Goal: Transaction & Acquisition: Purchase product/service

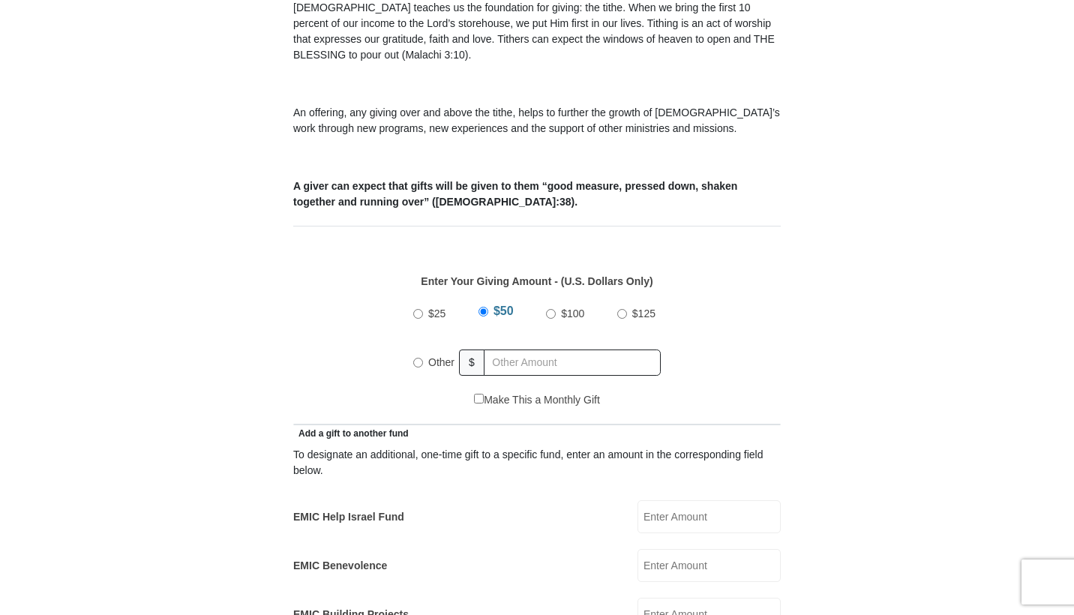
scroll to position [541, 0]
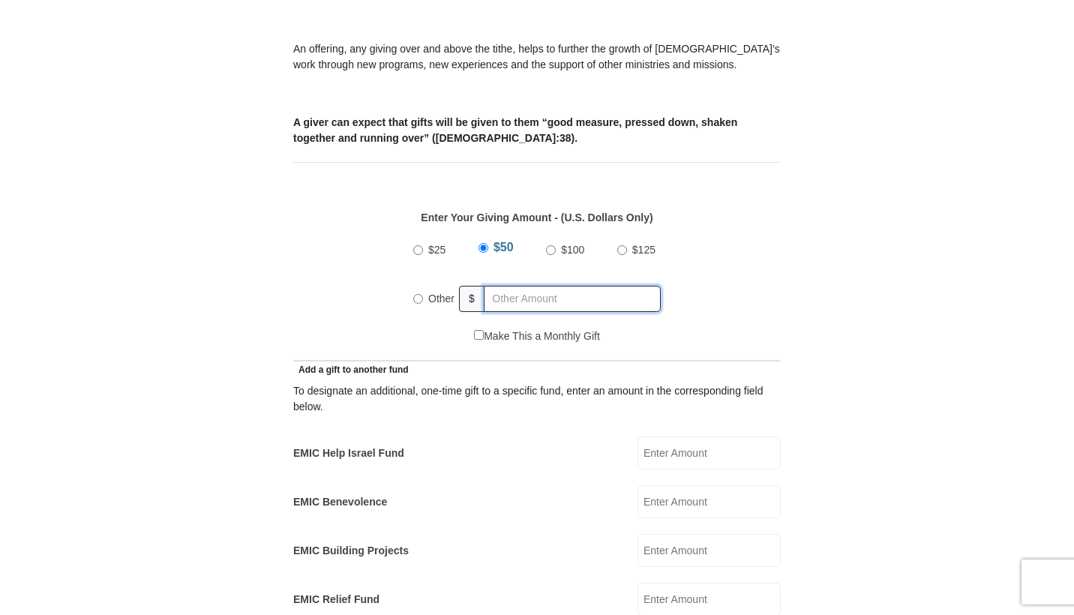
radio input "true"
click at [519, 290] on input "text" at bounding box center [575, 299] width 172 height 26
type input "60"
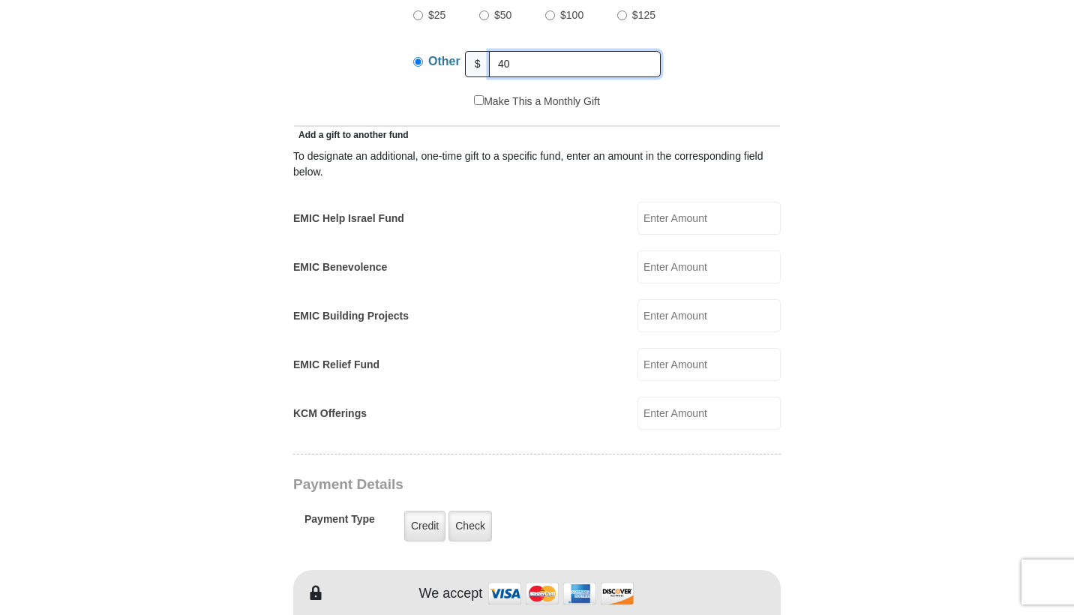
type input "40"
click at [747, 202] on input "EMIC Help Israel Fund" at bounding box center [708, 218] width 143 height 33
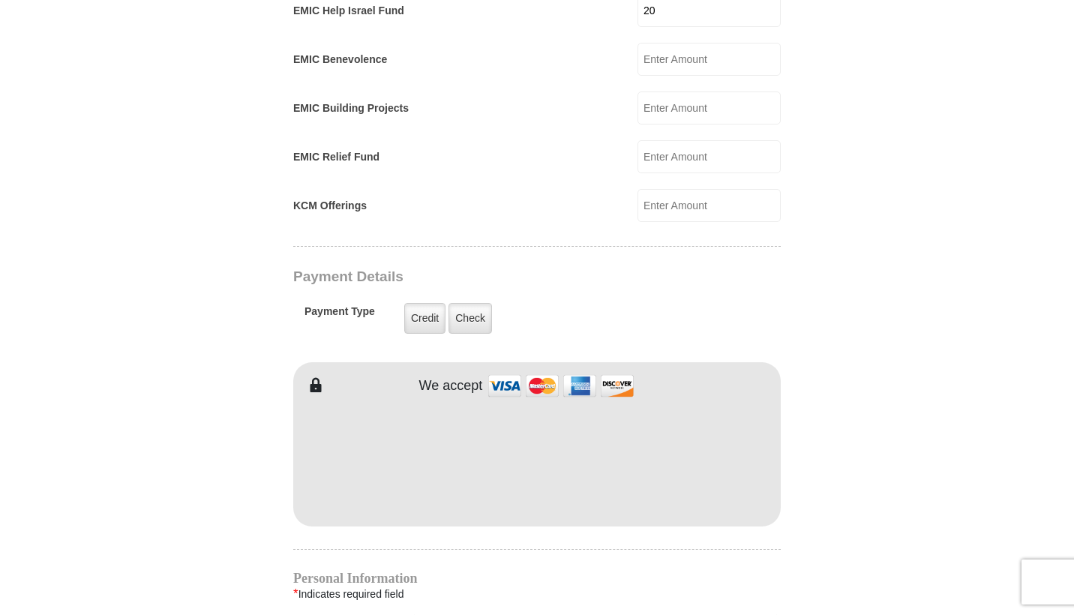
type input "20"
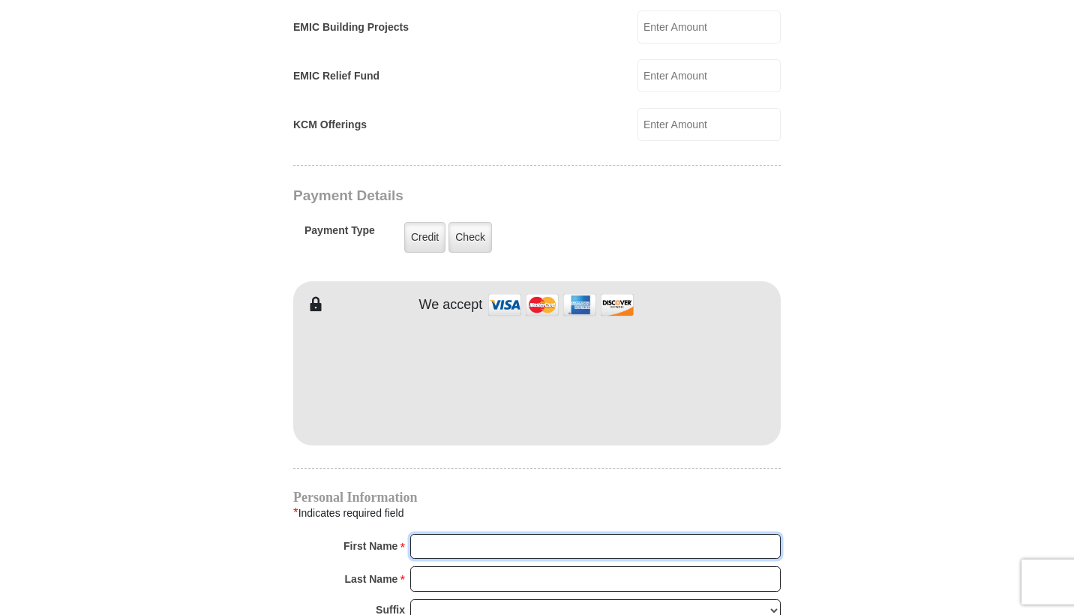
click at [448, 534] on input "First Name *" at bounding box center [595, 546] width 370 height 25
type input "Chiam"
type input "[PERSON_NAME]"
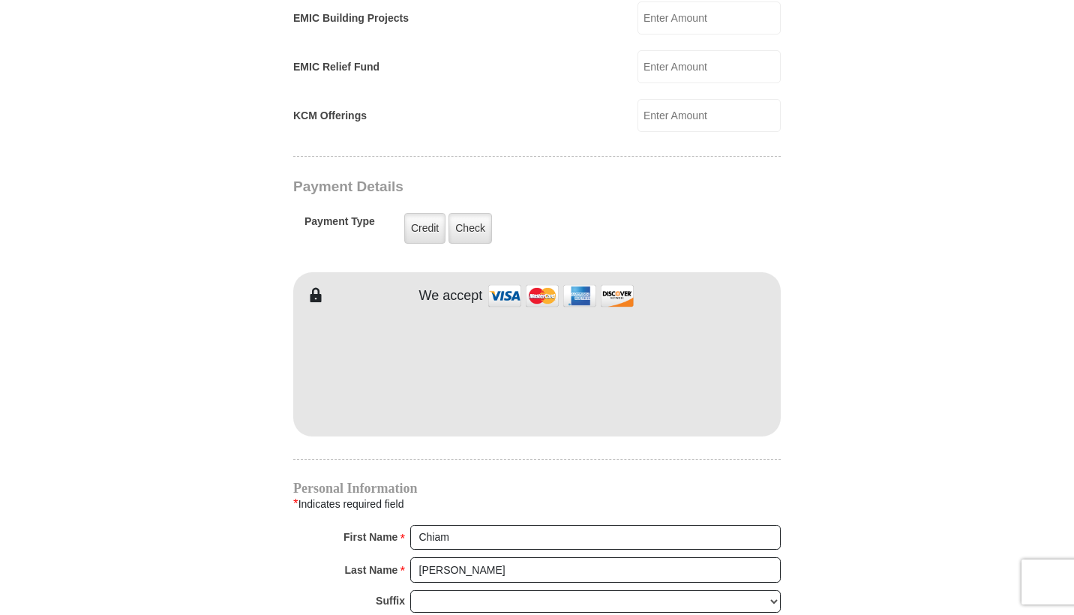
type input "ch"
type input "[EMAIL_ADDRESS][PERSON_NAME][DOMAIN_NAME]"
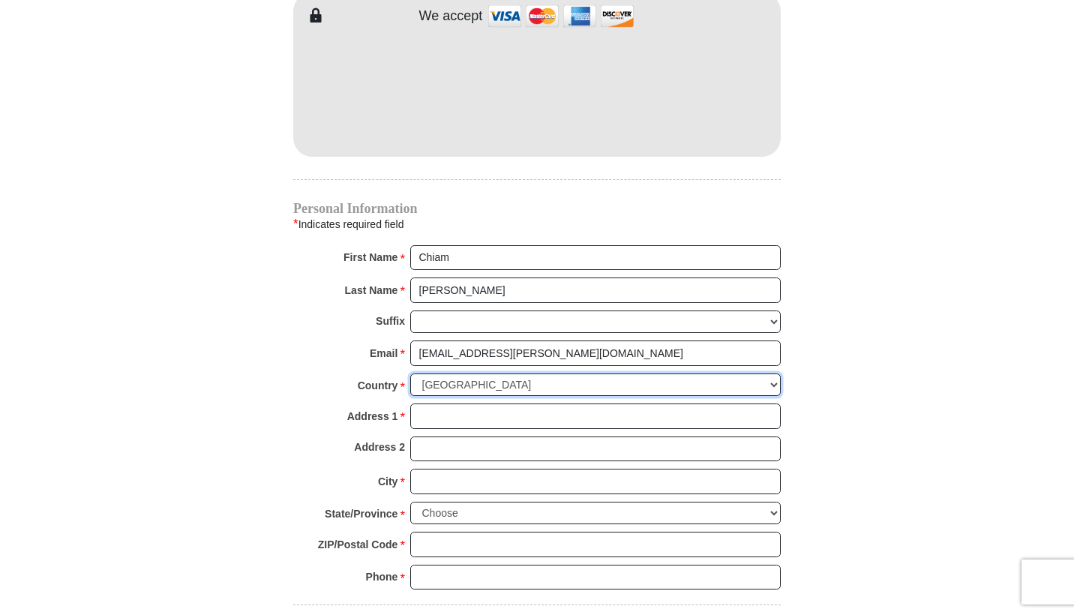
scroll to position [1402, 0]
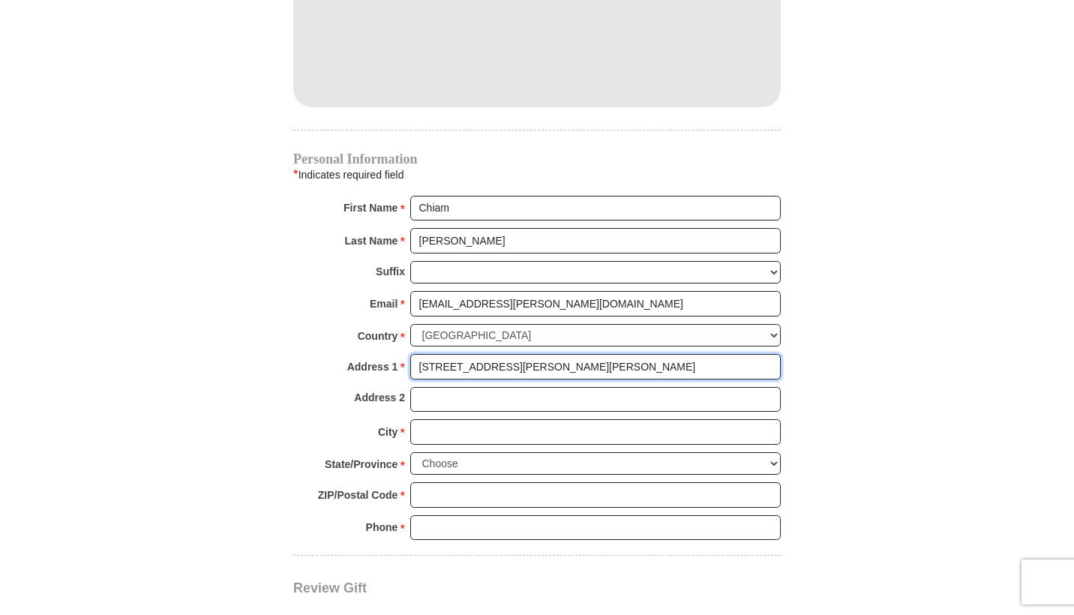
type input "[STREET_ADDRESS][PERSON_NAME][PERSON_NAME]"
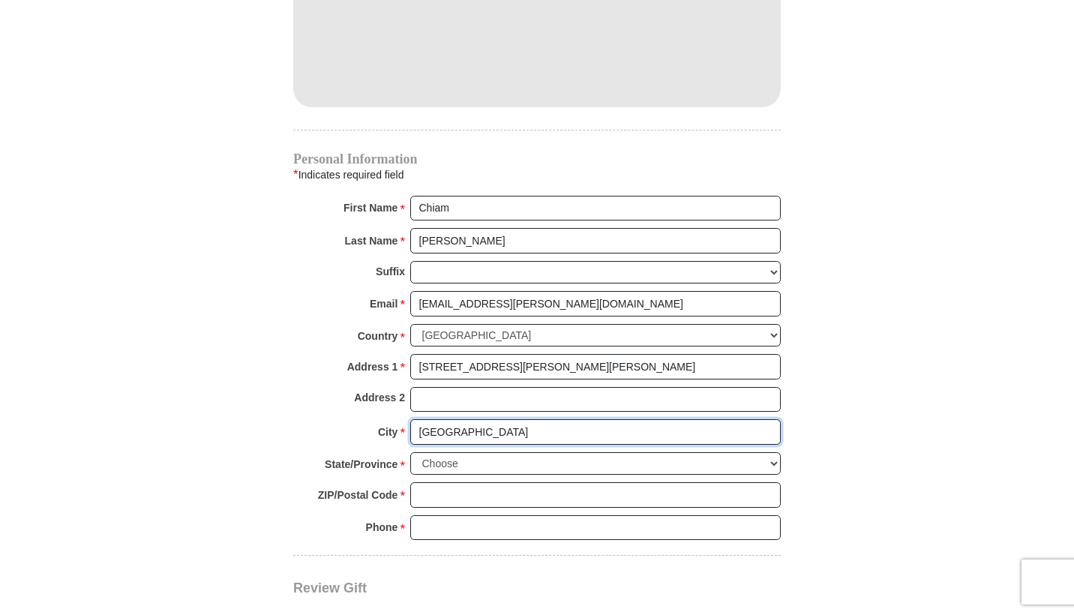
type input "[GEOGRAPHIC_DATA]"
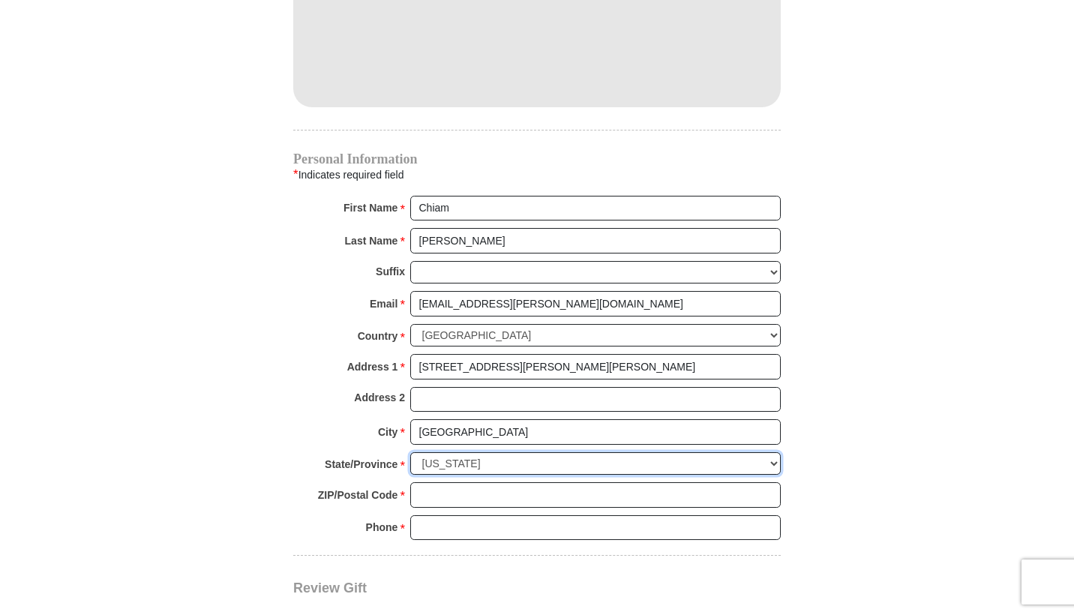
select select "IL"
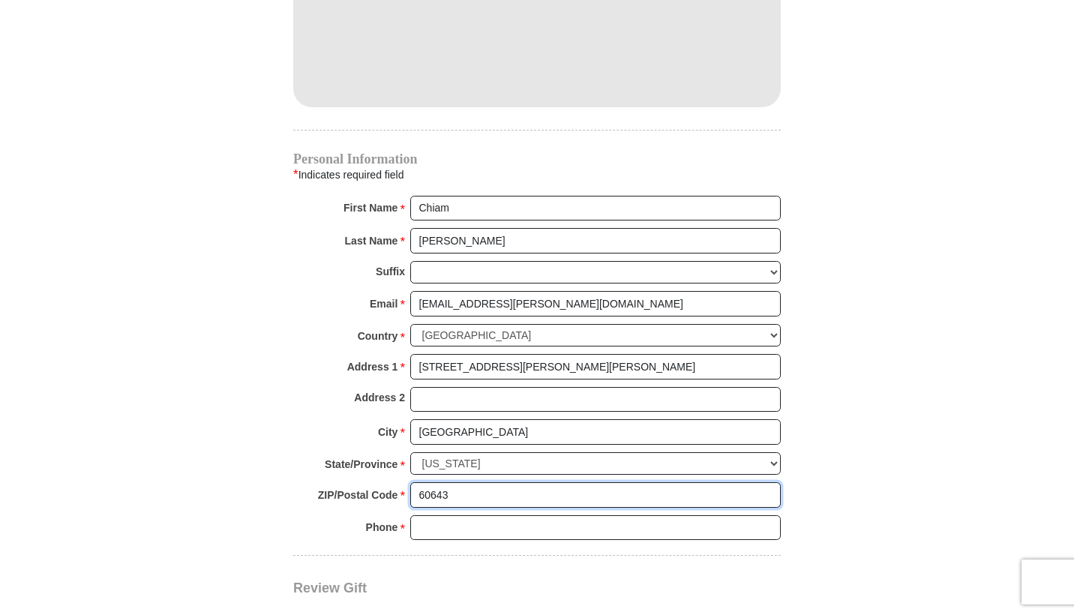
type input "60643"
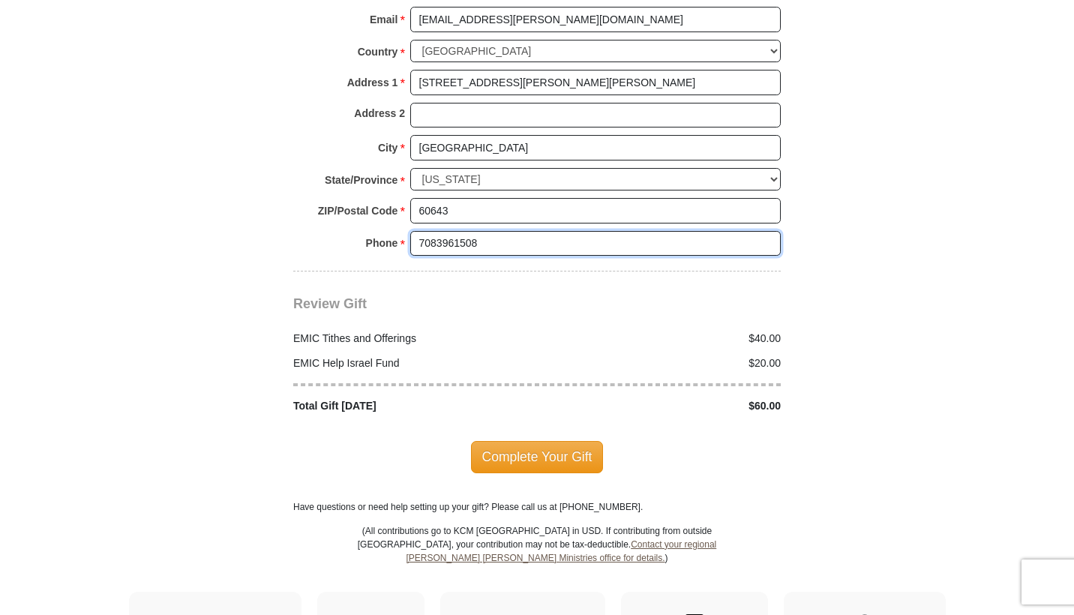
scroll to position [1754, 0]
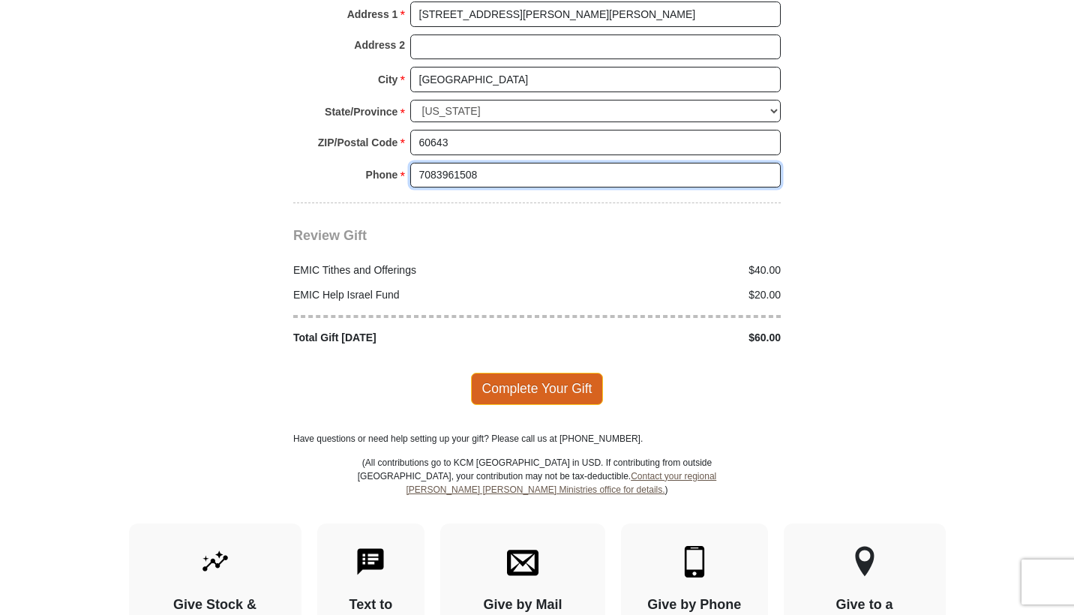
type input "7083961508"
click at [542, 373] on span "Complete Your Gift" at bounding box center [537, 388] width 133 height 31
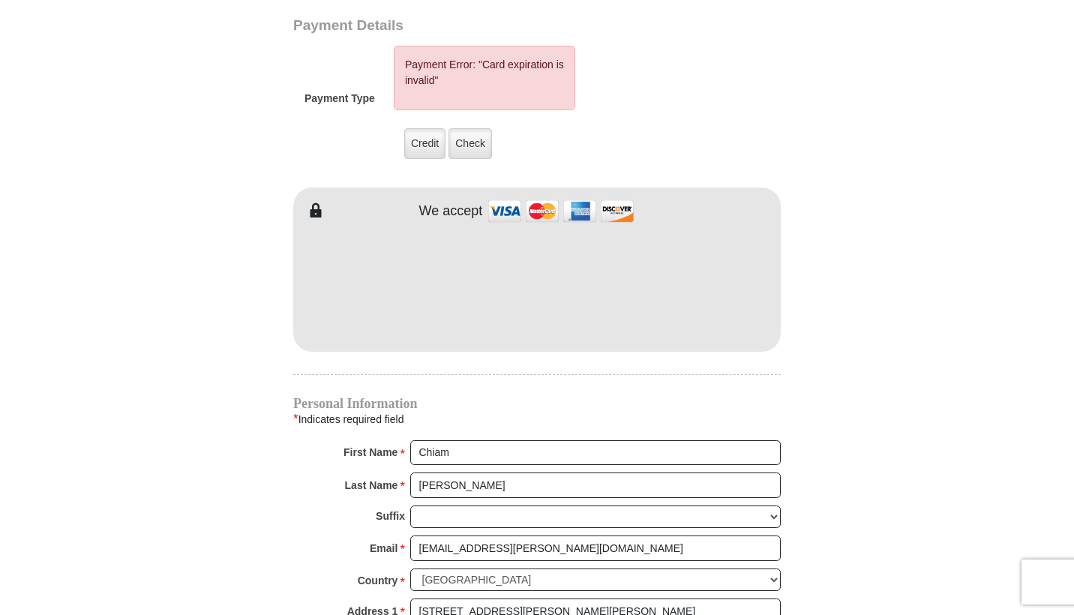
scroll to position [1235, 0]
click at [572, 341] on div "EMIC Tithes and Offerings The [DEMOGRAPHIC_DATA] teaches us the foundation for …" at bounding box center [536, 153] width 487 height 1932
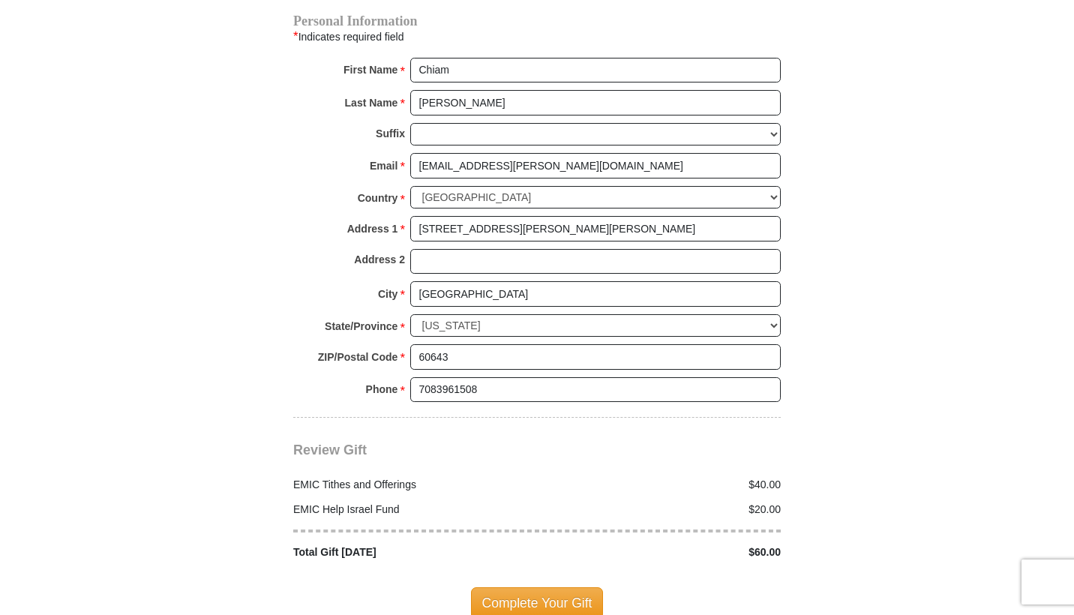
scroll to position [1673, 0]
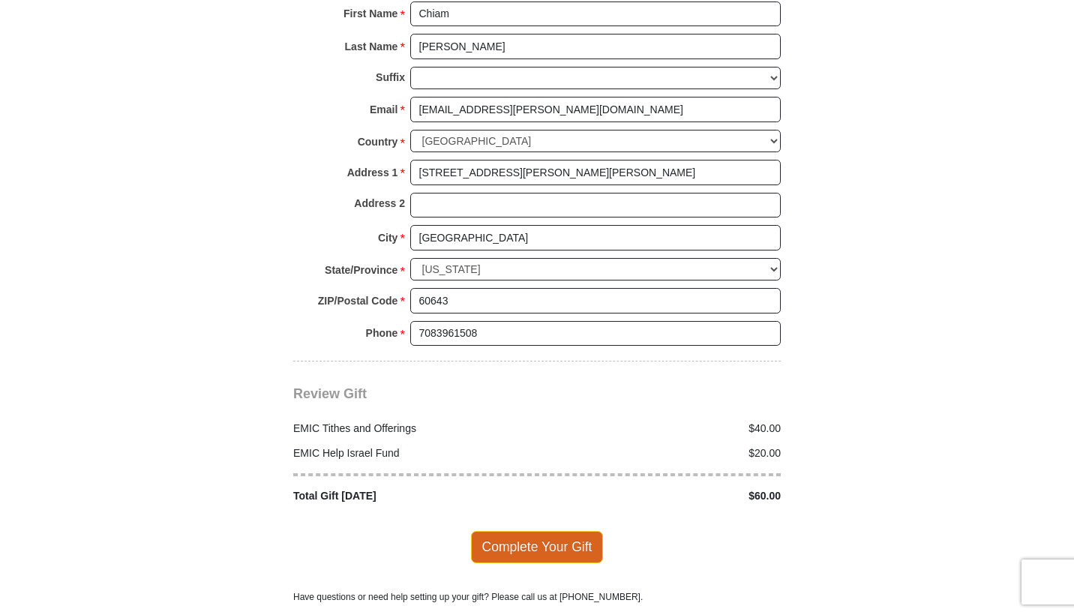
click at [567, 531] on span "Complete Your Gift" at bounding box center [537, 546] width 133 height 31
